Goal: Task Accomplishment & Management: Use online tool/utility

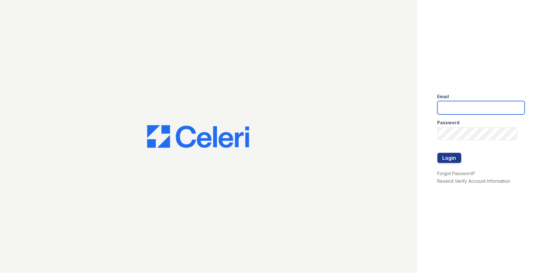
type input "rsingleton@trinity-pm.com"
click at [459, 168] on div at bounding box center [480, 166] width 87 height 6
click at [455, 161] on button "Login" at bounding box center [449, 158] width 24 height 10
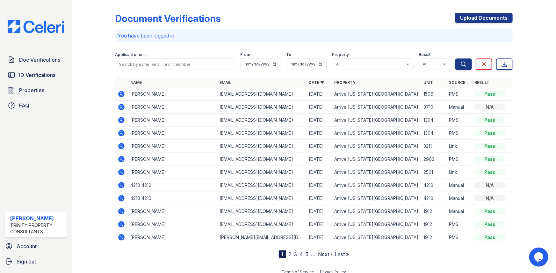
click at [120, 94] on icon at bounding box center [121, 94] width 2 height 2
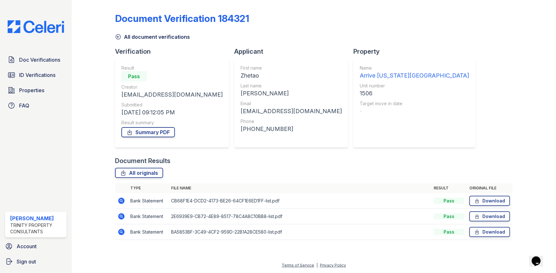
drag, startPoint x: 128, startPoint y: 201, endPoint x: 121, endPoint y: 201, distance: 7.6
click at [128, 201] on td "Bank Statement" at bounding box center [148, 202] width 41 height 16
click at [121, 201] on icon at bounding box center [121, 201] width 2 height 2
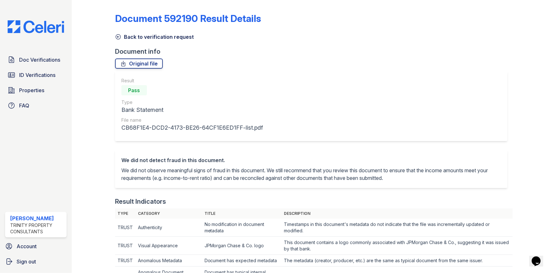
click at [121, 40] on link "Back to verification request" at bounding box center [154, 37] width 79 height 8
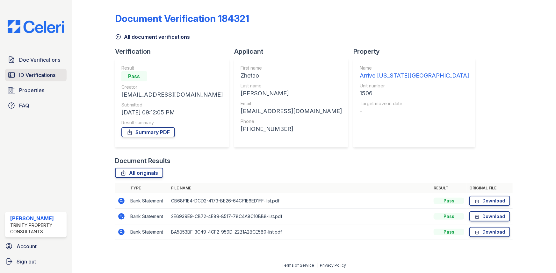
click at [42, 75] on span "ID Verifications" at bounding box center [37, 75] width 36 height 8
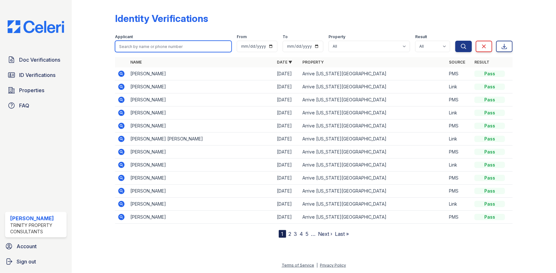
click at [139, 42] on input "search" at bounding box center [173, 46] width 117 height 11
type input "gabrielle"
click at [455, 41] on button "Search" at bounding box center [463, 46] width 17 height 11
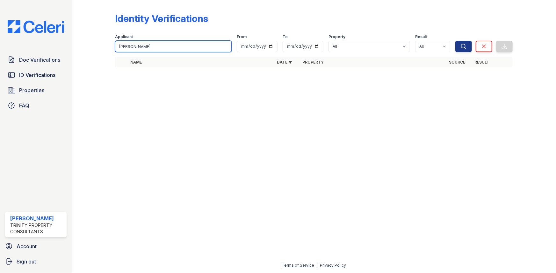
click at [139, 42] on input "gabrielle" at bounding box center [173, 46] width 117 height 11
click at [146, 52] on input "gab" at bounding box center [173, 46] width 117 height 11
type input "gab"
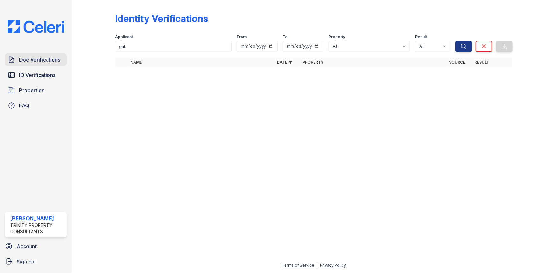
click at [24, 61] on span "Doc Verifications" at bounding box center [39, 60] width 41 height 8
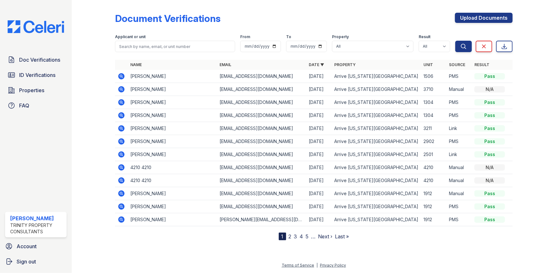
drag, startPoint x: 141, startPoint y: 55, endPoint x: 145, endPoint y: 51, distance: 5.6
click at [141, 54] on div "Document Verifications Upload Documents Filter Applicant or unit From To Proper…" at bounding box center [313, 122] width 397 height 238
click at [145, 51] on input "search" at bounding box center [175, 46] width 120 height 11
type input "gabrielle"
click at [455, 41] on button "Search" at bounding box center [463, 46] width 17 height 11
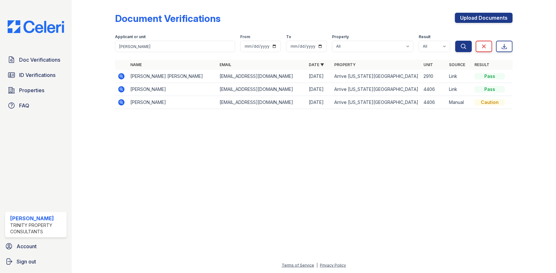
click at [124, 76] on icon at bounding box center [121, 77] width 8 height 8
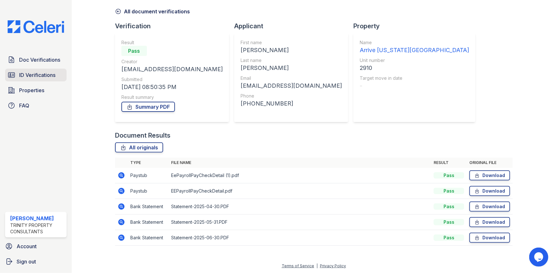
drag, startPoint x: 20, startPoint y: 77, endPoint x: 27, endPoint y: 73, distance: 8.4
click at [20, 77] on span "ID Verifications" at bounding box center [37, 75] width 36 height 8
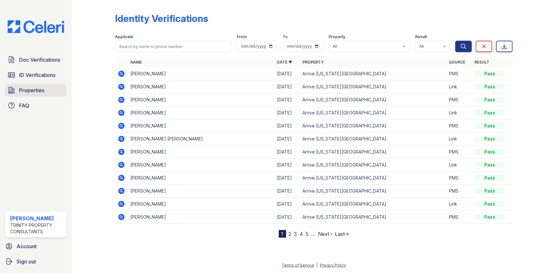
click at [41, 87] on span "Properties" at bounding box center [31, 91] width 25 height 8
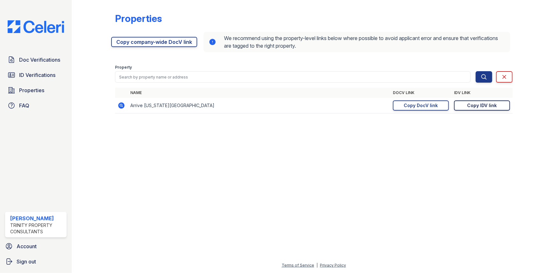
click at [484, 105] on div "Copy IDV link" at bounding box center [482, 106] width 30 height 6
drag, startPoint x: 444, startPoint y: 109, endPoint x: 450, endPoint y: 110, distance: 5.4
click at [444, 109] on link "Copy DocV link Copy link" at bounding box center [421, 106] width 56 height 10
